Goal: Transaction & Acquisition: Download file/media

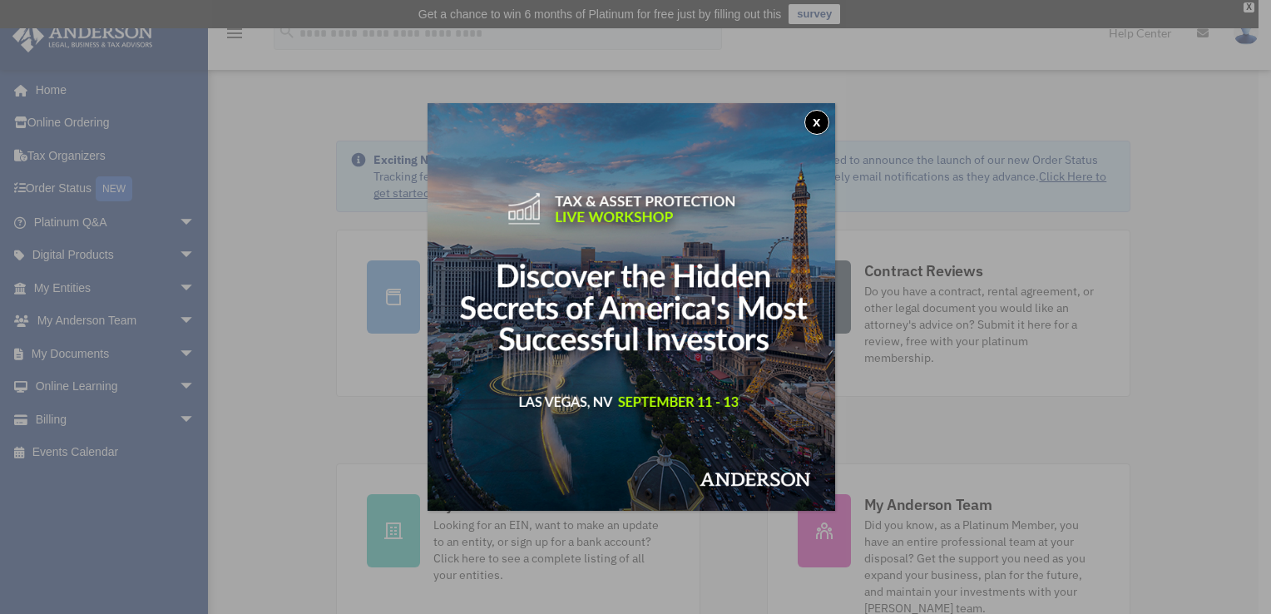
click at [817, 125] on button "x" at bounding box center [817, 122] width 25 height 25
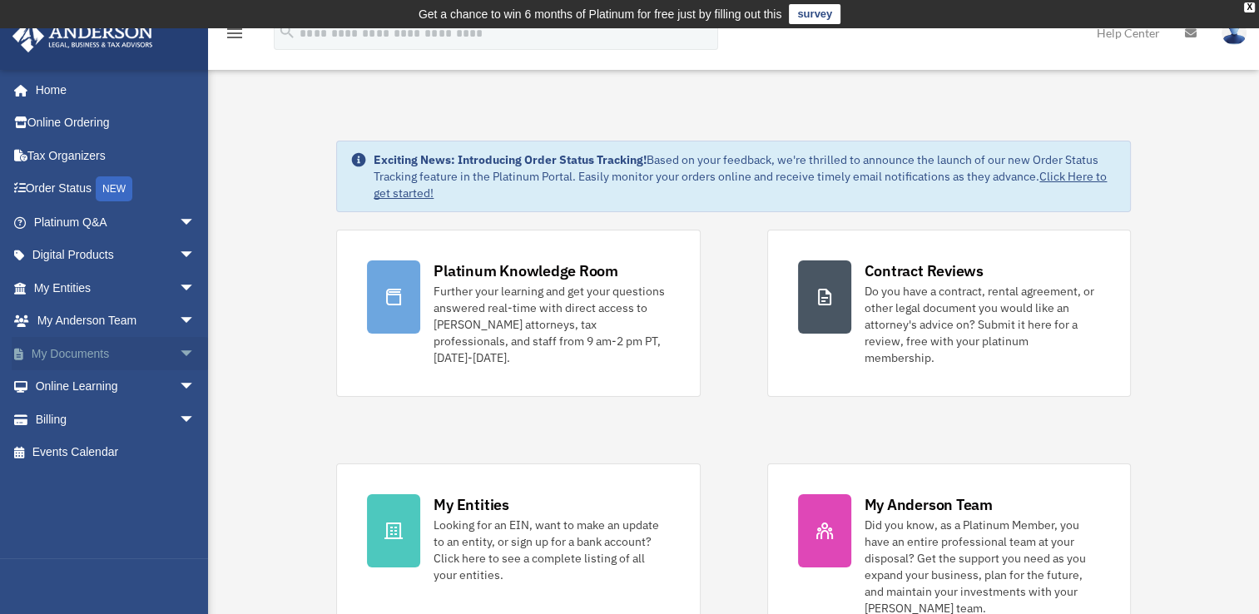
click at [179, 349] on span "arrow_drop_down" at bounding box center [195, 354] width 33 height 34
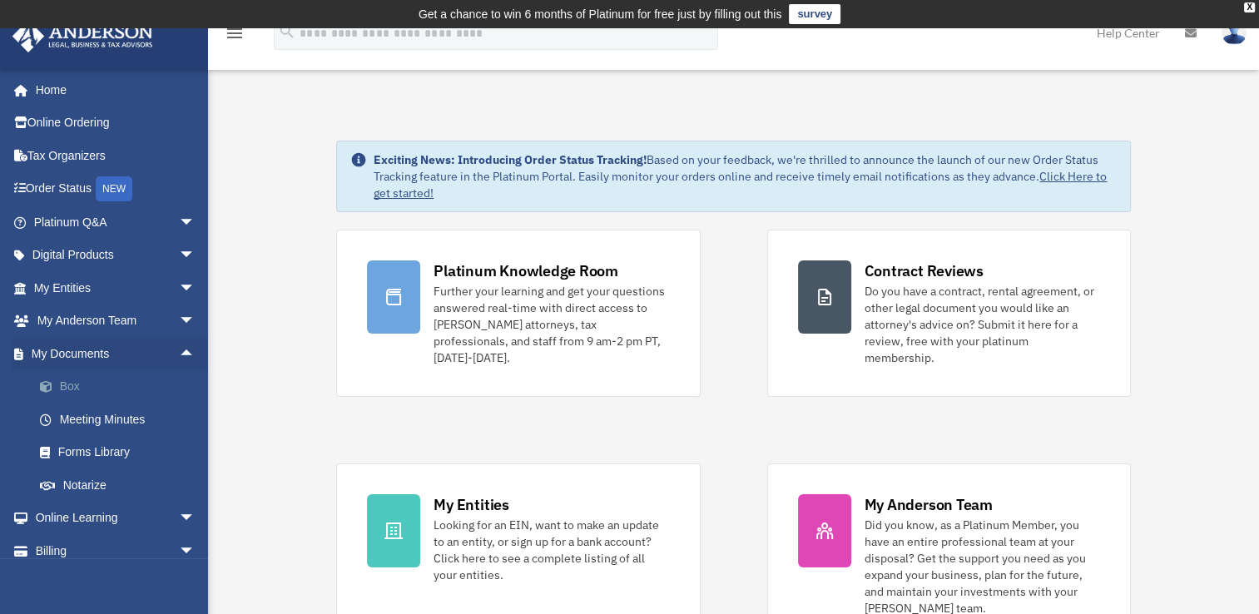
click at [76, 384] on link "Box" at bounding box center [121, 386] width 197 height 33
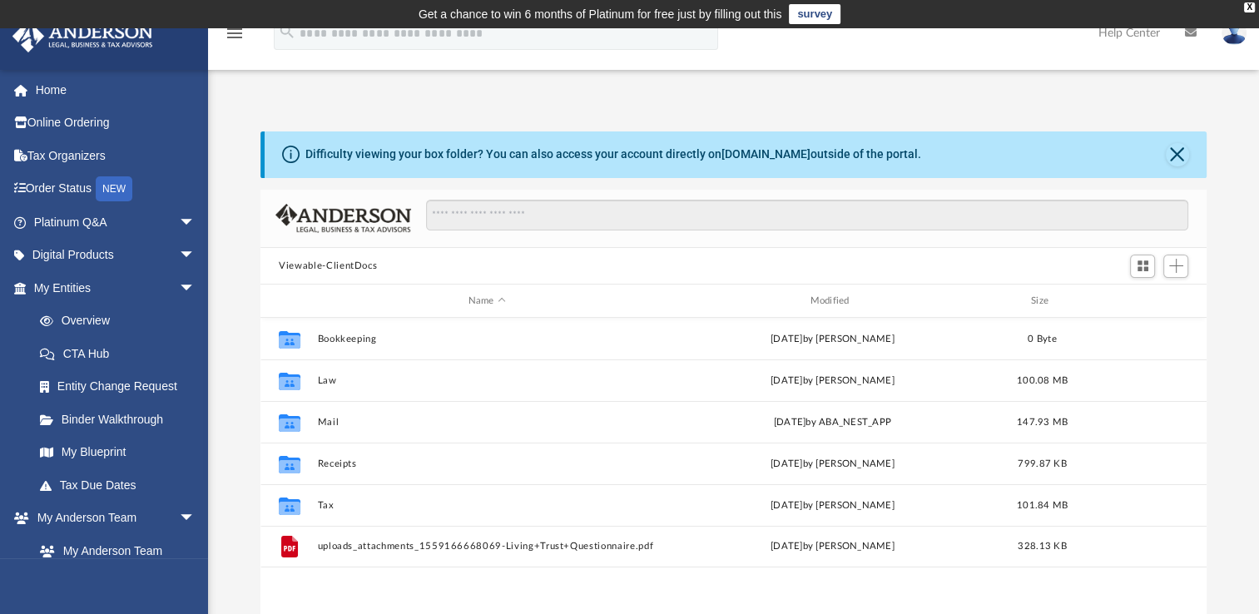
scroll to position [365, 932]
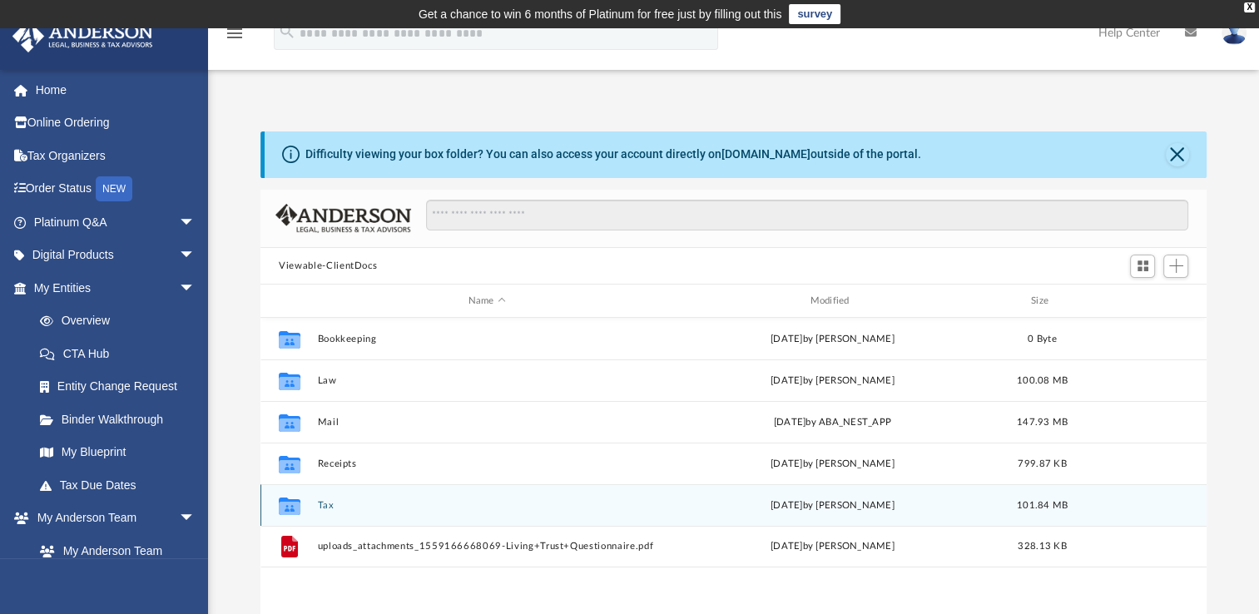
click at [320, 504] on button "Tax" at bounding box center [487, 505] width 339 height 11
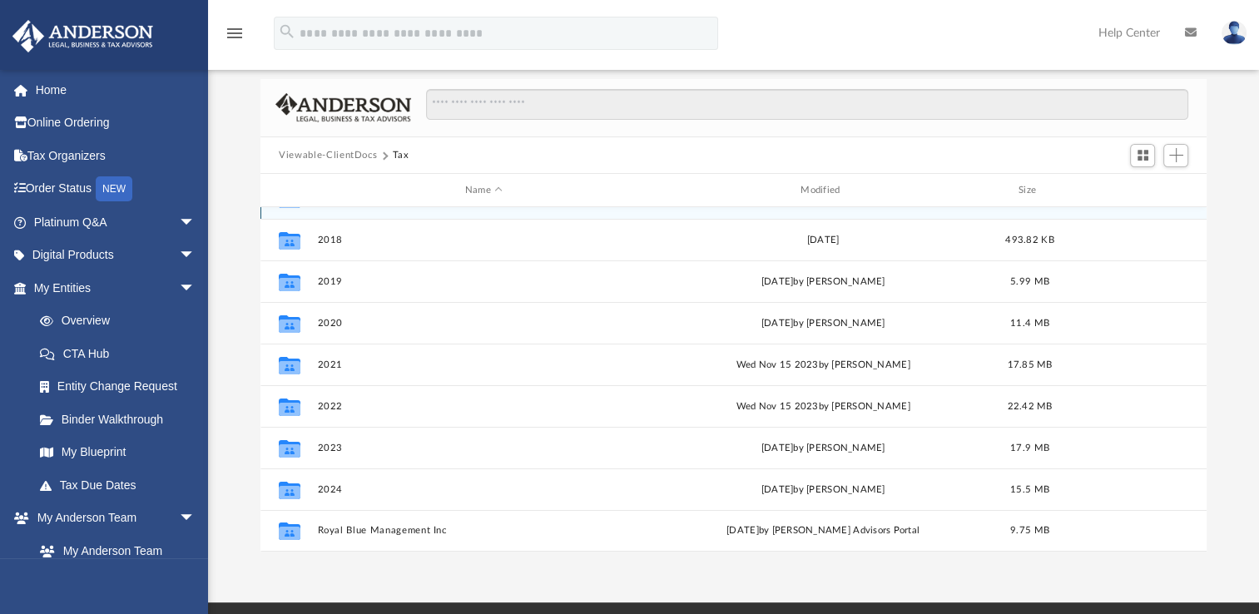
scroll to position [250, 0]
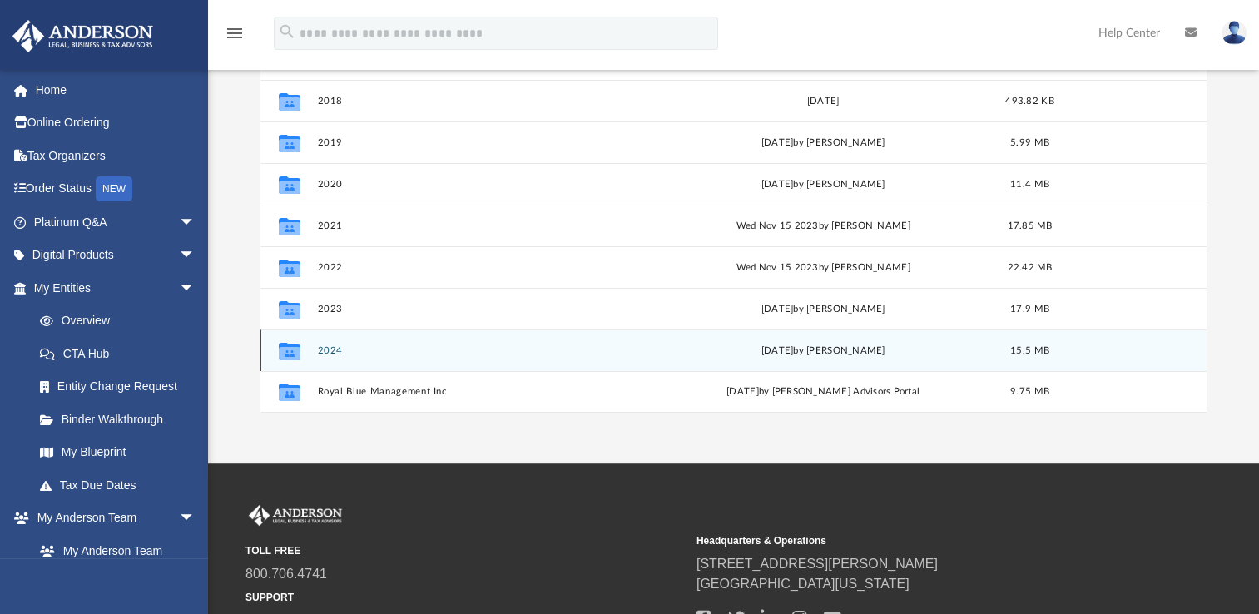
click at [337, 350] on button "2024" at bounding box center [484, 350] width 332 height 11
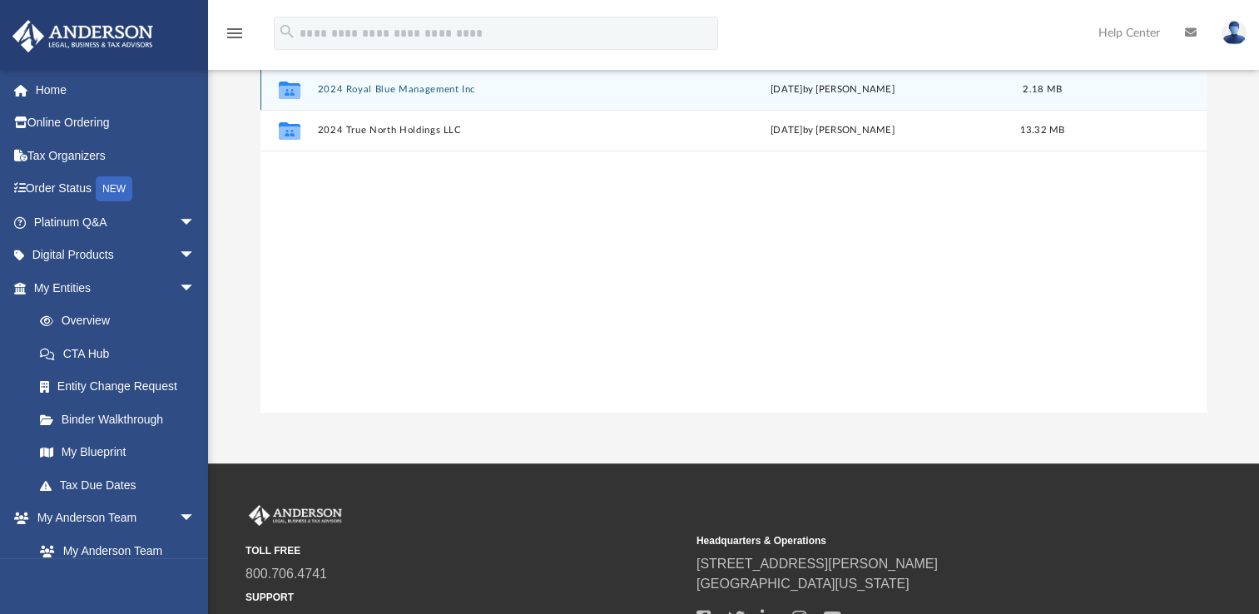
scroll to position [0, 0]
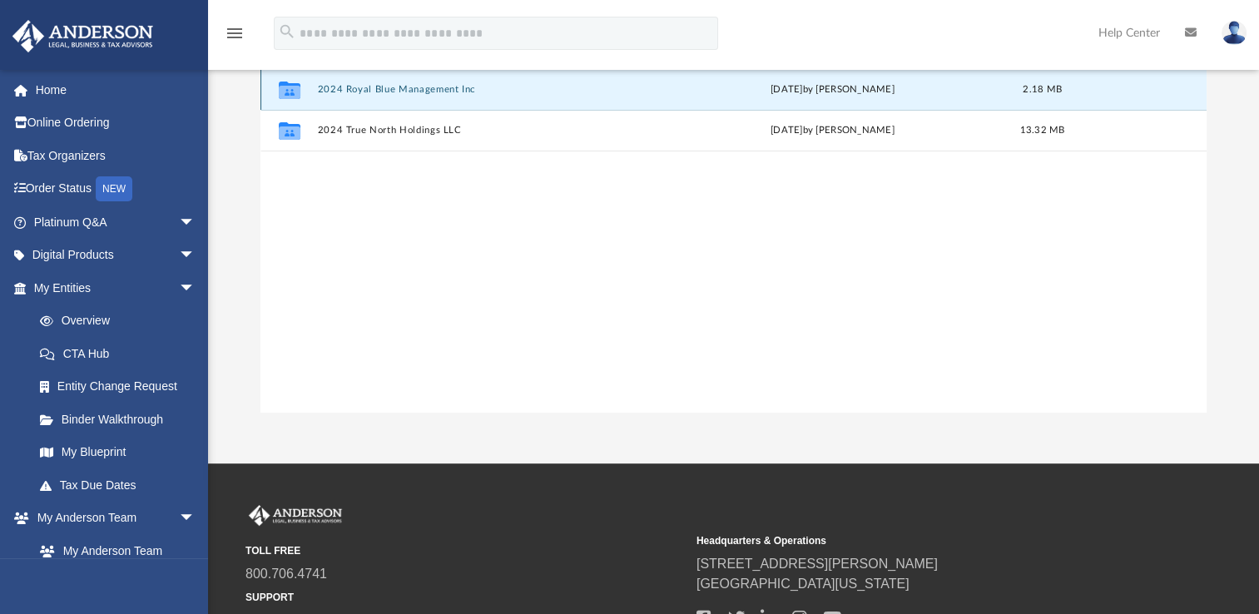
click at [448, 86] on button "2024 Royal Blue Management Inc" at bounding box center [487, 89] width 339 height 11
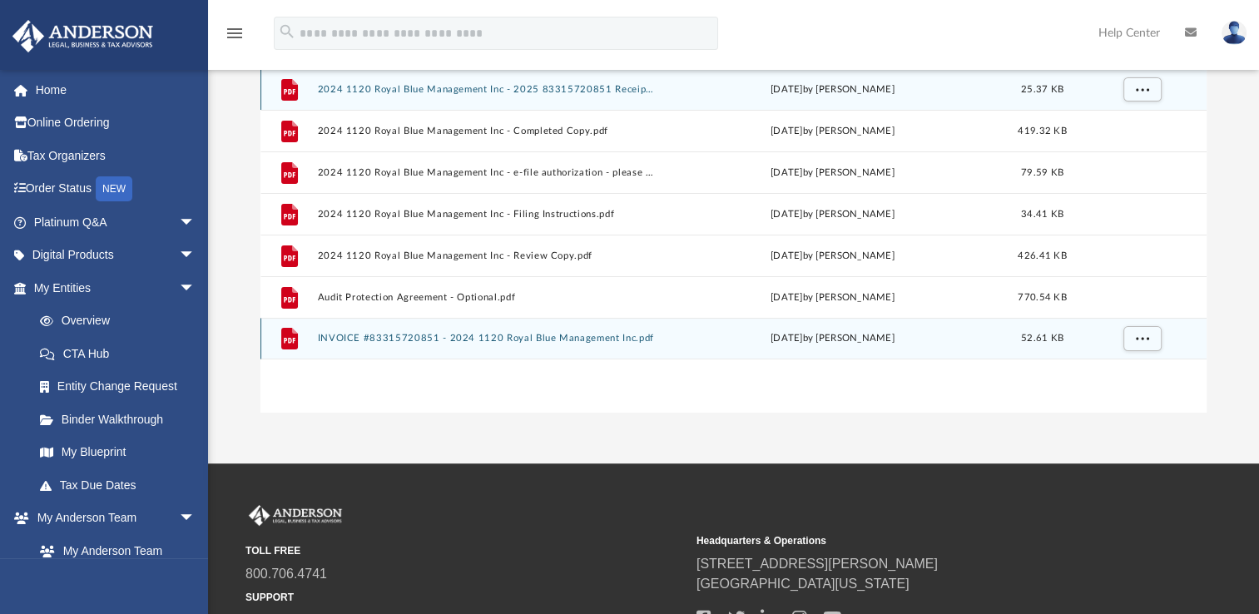
scroll to position [166, 0]
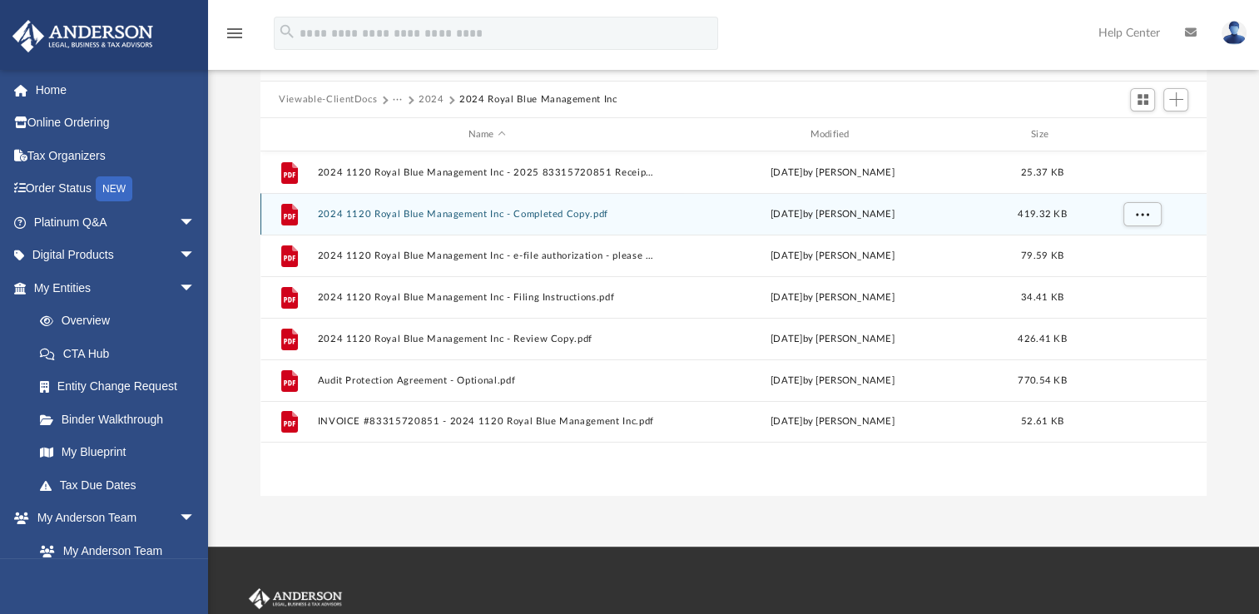
click at [449, 211] on button "2024 1120 Royal Blue Management Inc - Completed Copy.pdf" at bounding box center [487, 214] width 339 height 11
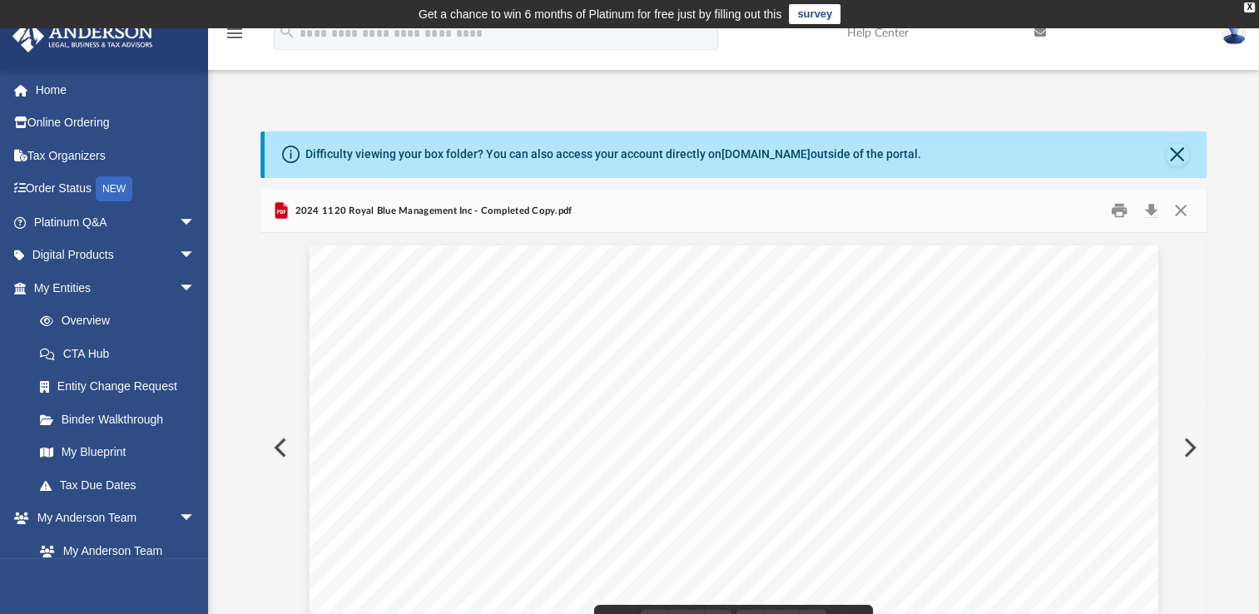
scroll to position [2746, 0]
click at [1148, 208] on button "Download" at bounding box center [1151, 211] width 30 height 26
click at [339, 102] on div "Difficulty viewing your box folder? You can also access your account directly o…" at bounding box center [733, 380] width 1051 height 567
click at [1178, 155] on button "Close" at bounding box center [1177, 154] width 23 height 23
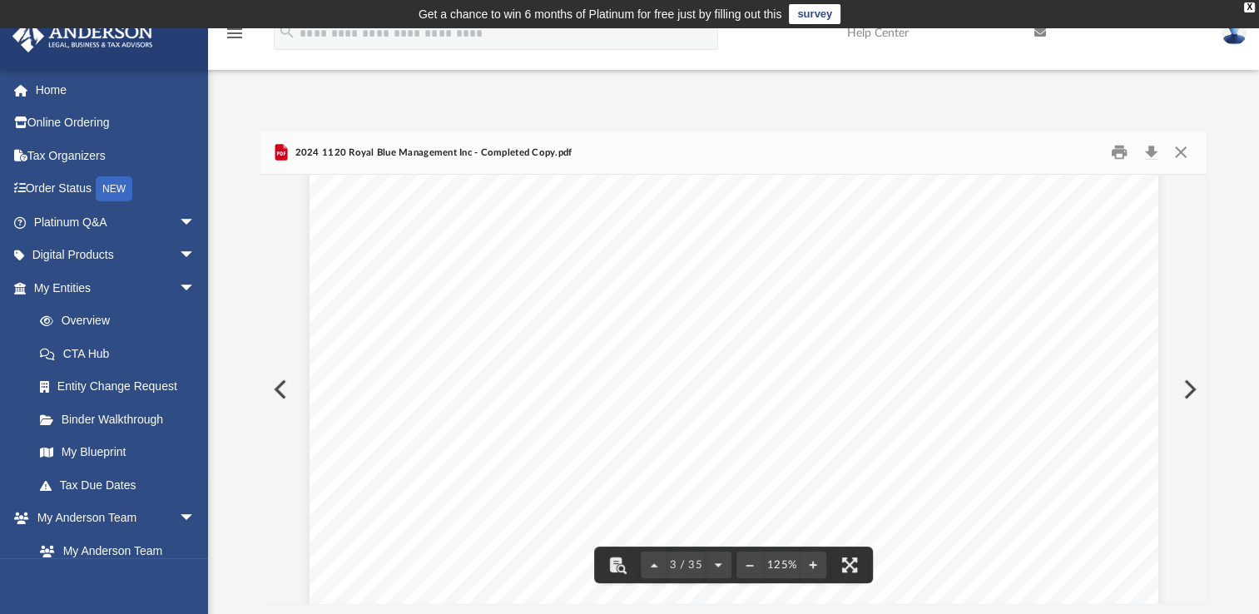
click at [275, 390] on button "Preview" at bounding box center [278, 389] width 37 height 47
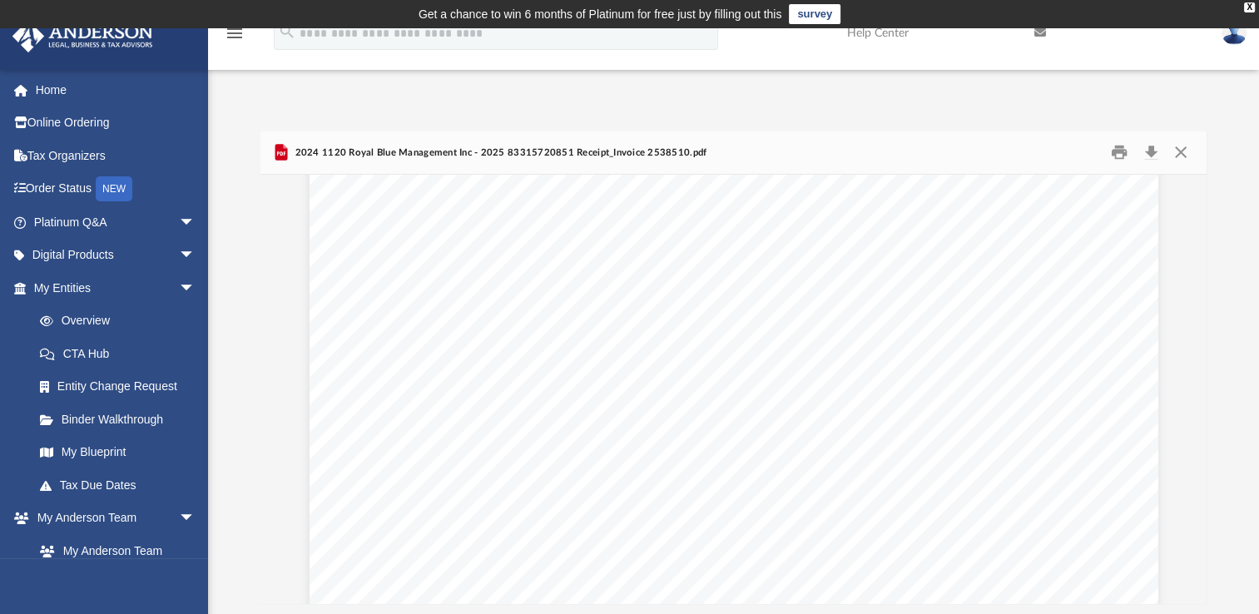
scroll to position [0, 0]
click at [1155, 149] on button "Download" at bounding box center [1151, 153] width 30 height 26
click at [1188, 152] on button "Close" at bounding box center [1180, 153] width 30 height 26
